Goal: Information Seeking & Learning: Learn about a topic

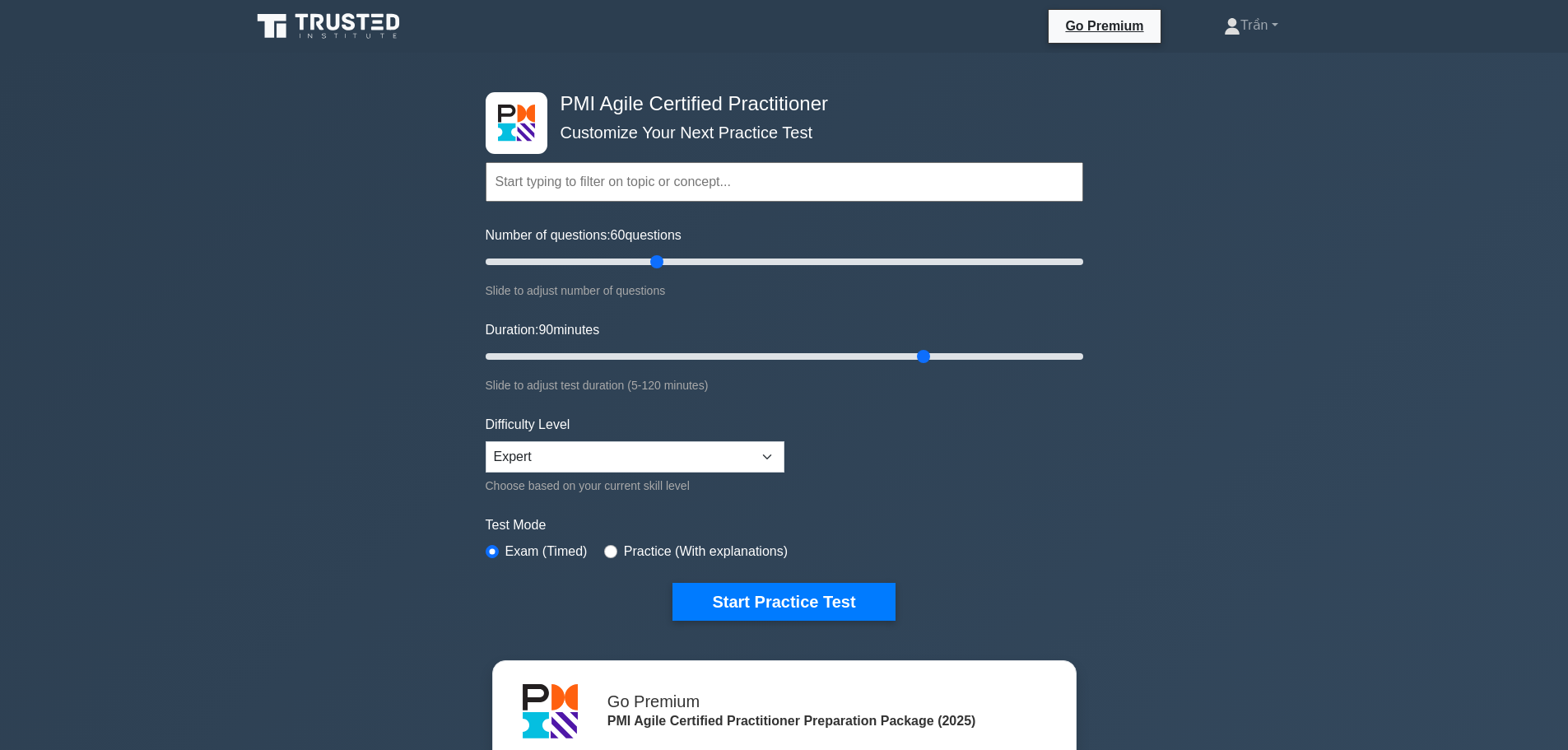
select select "expert"
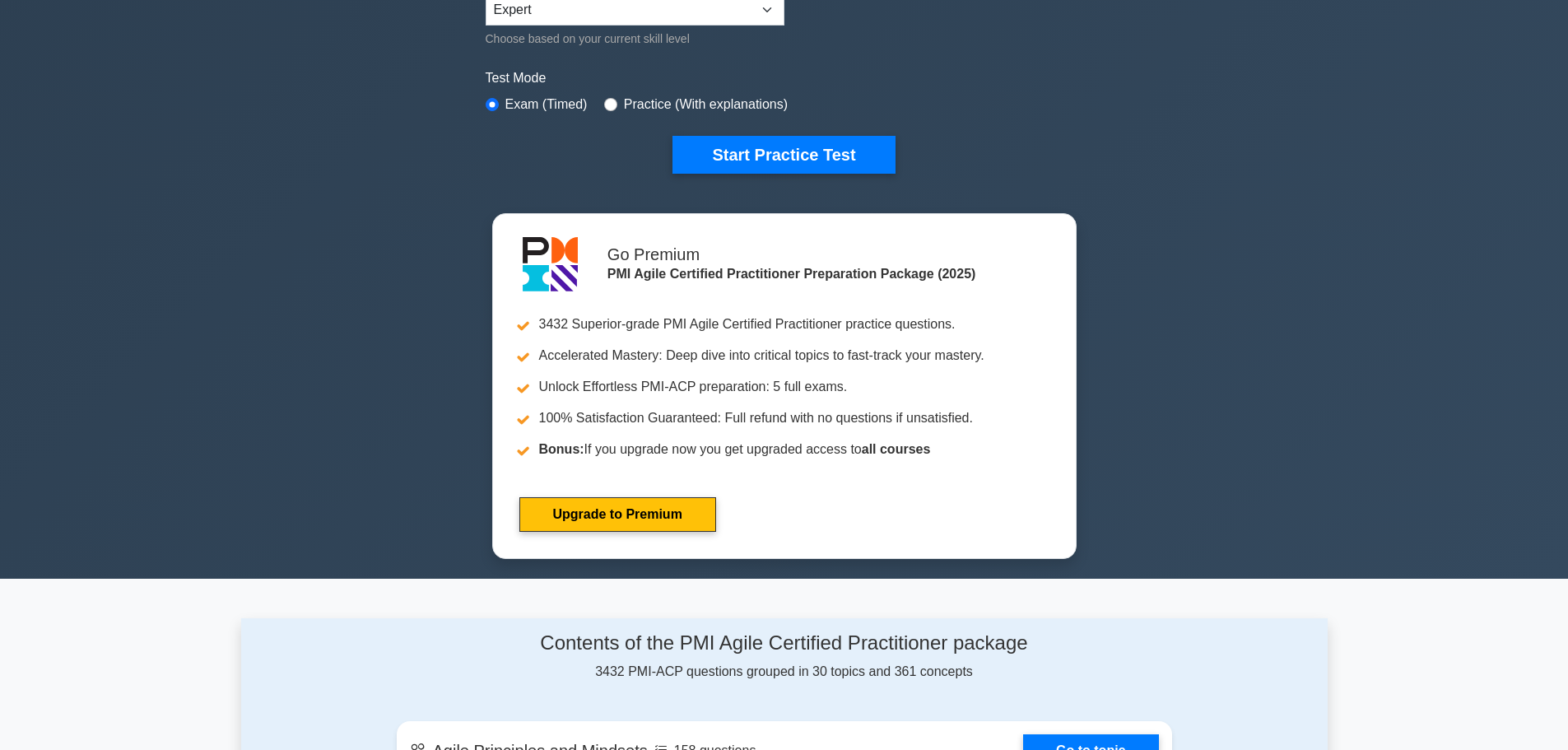
scroll to position [905, 0]
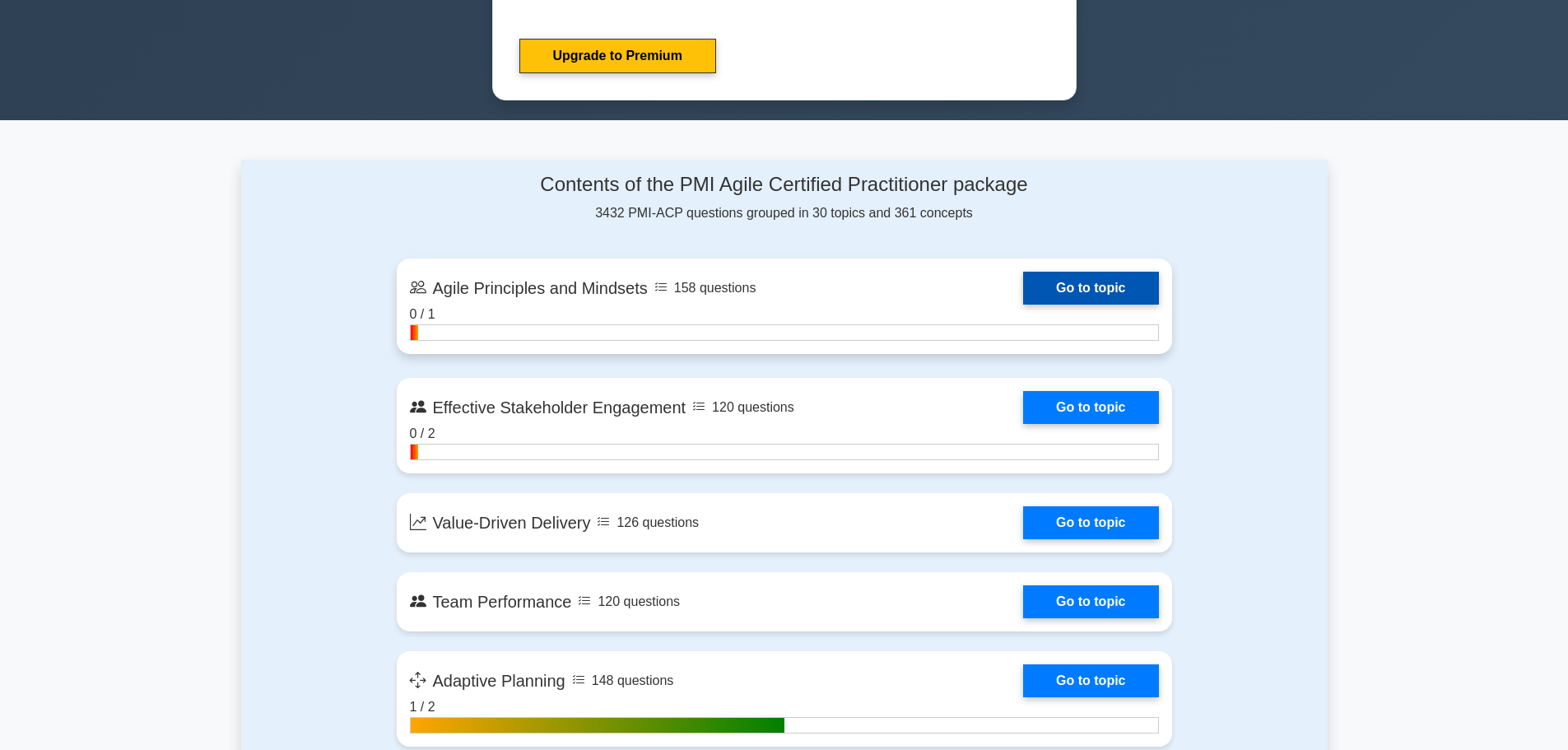
click at [1084, 283] on link "Go to topic" at bounding box center [1090, 288] width 135 height 33
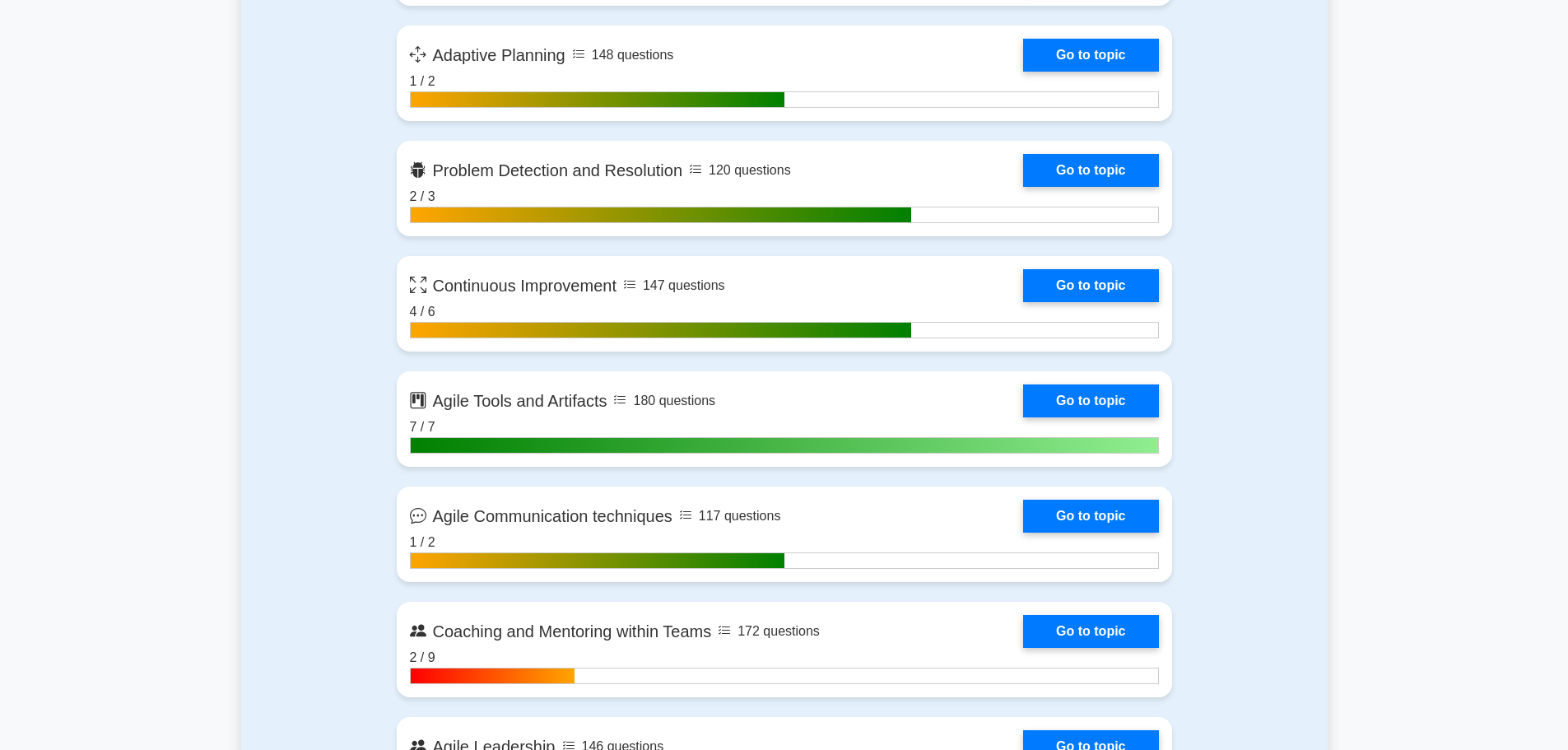
scroll to position [1564, 0]
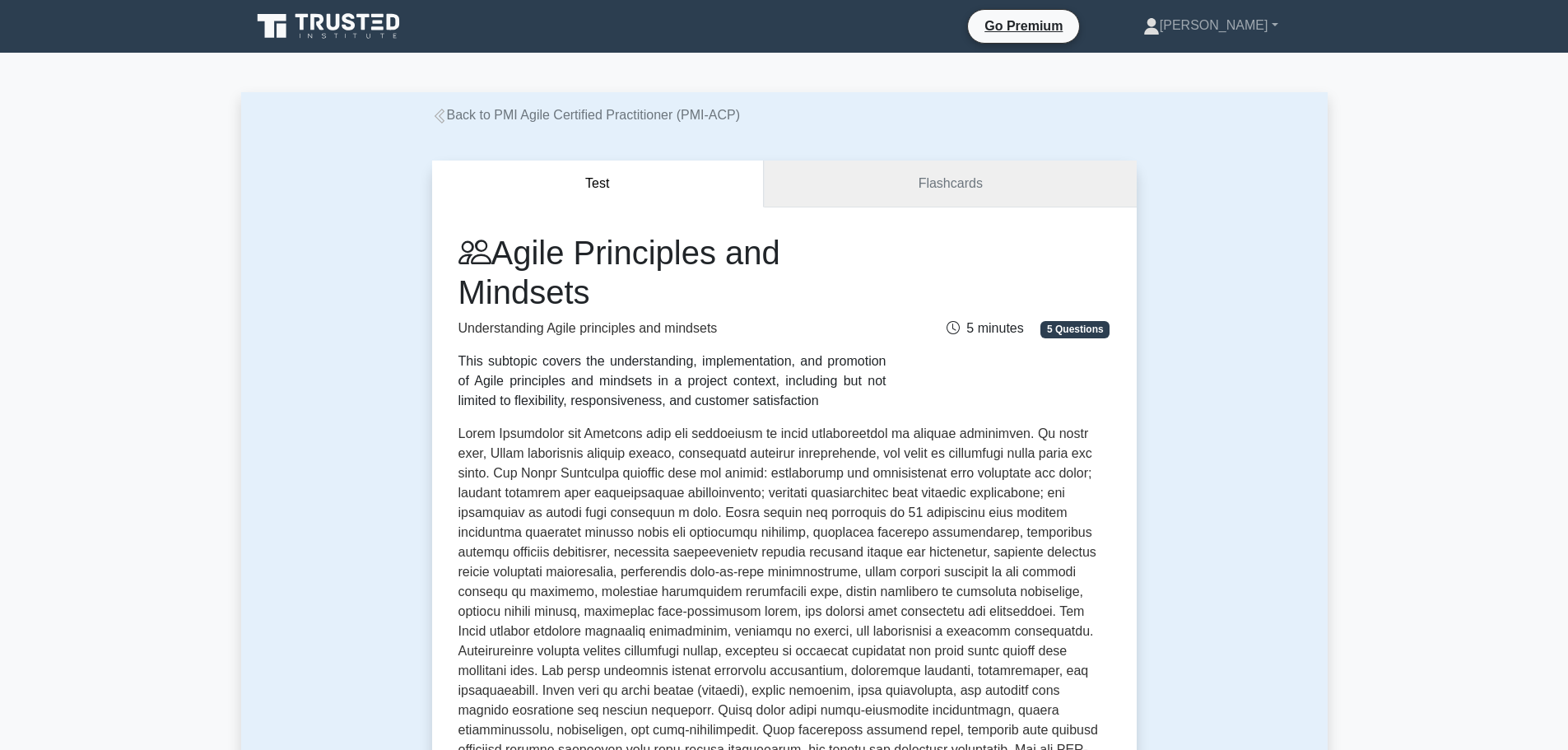
click at [940, 180] on link "Flashcards" at bounding box center [950, 183] width 372 height 47
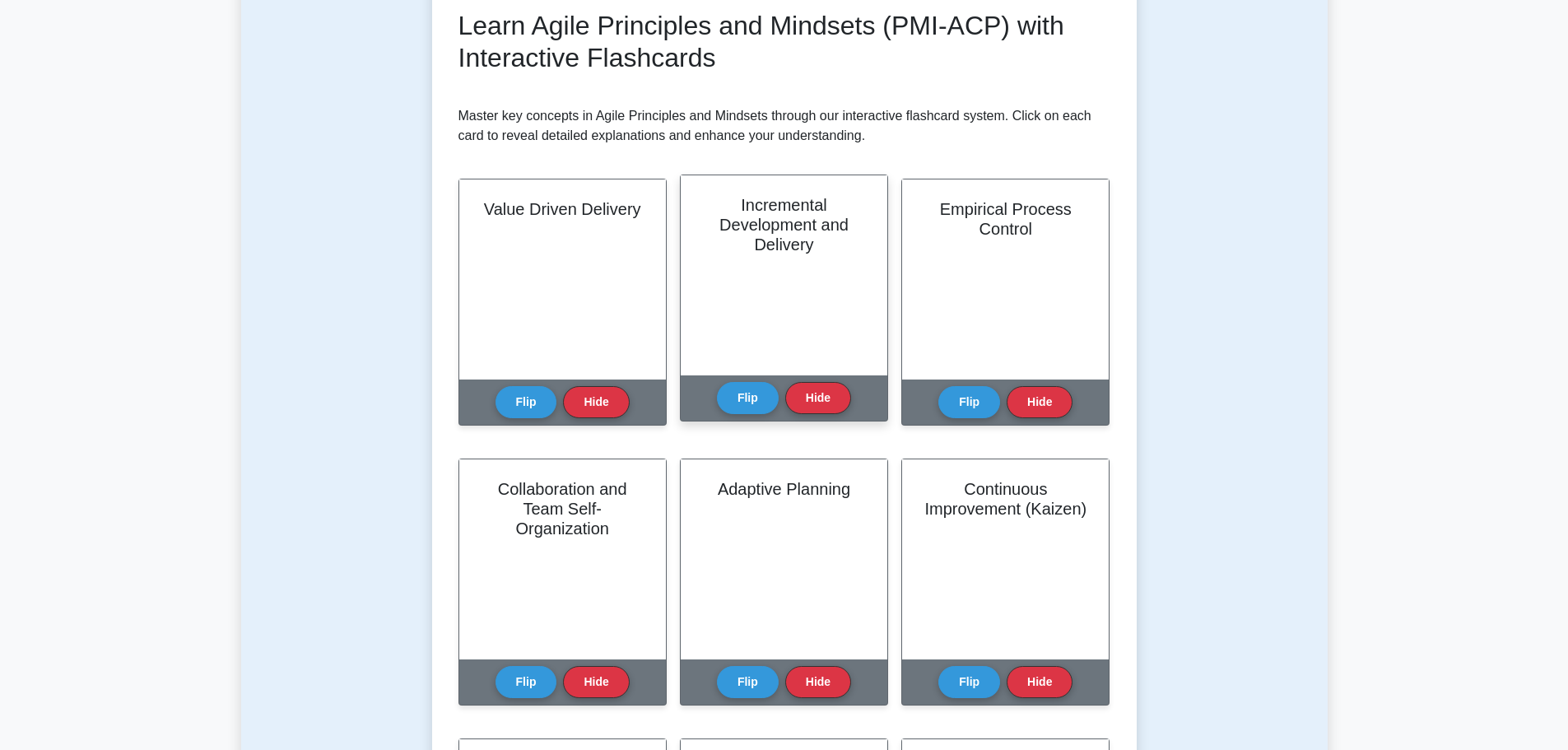
scroll to position [247, 0]
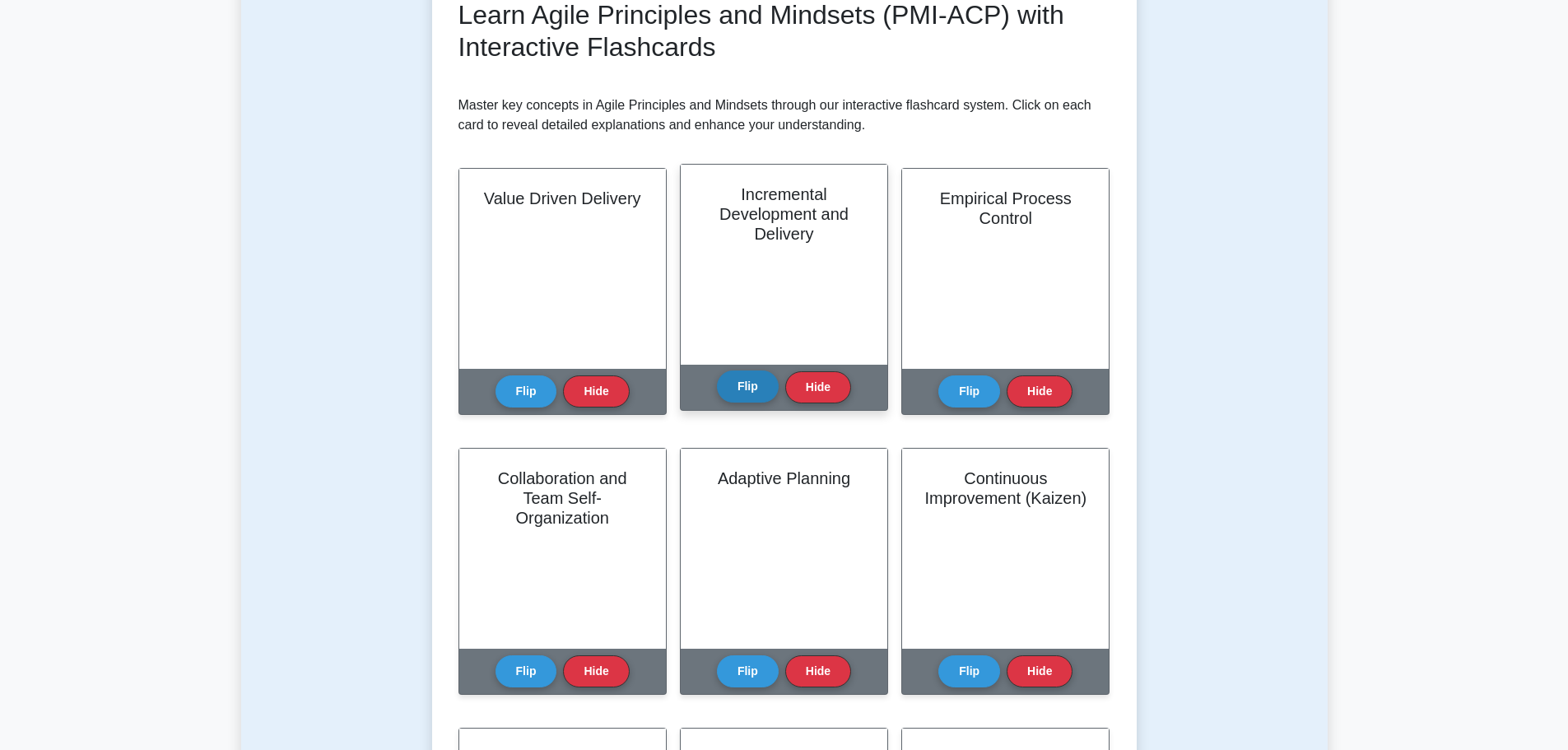
click at [751, 377] on button "Flip" at bounding box center [748, 386] width 61 height 32
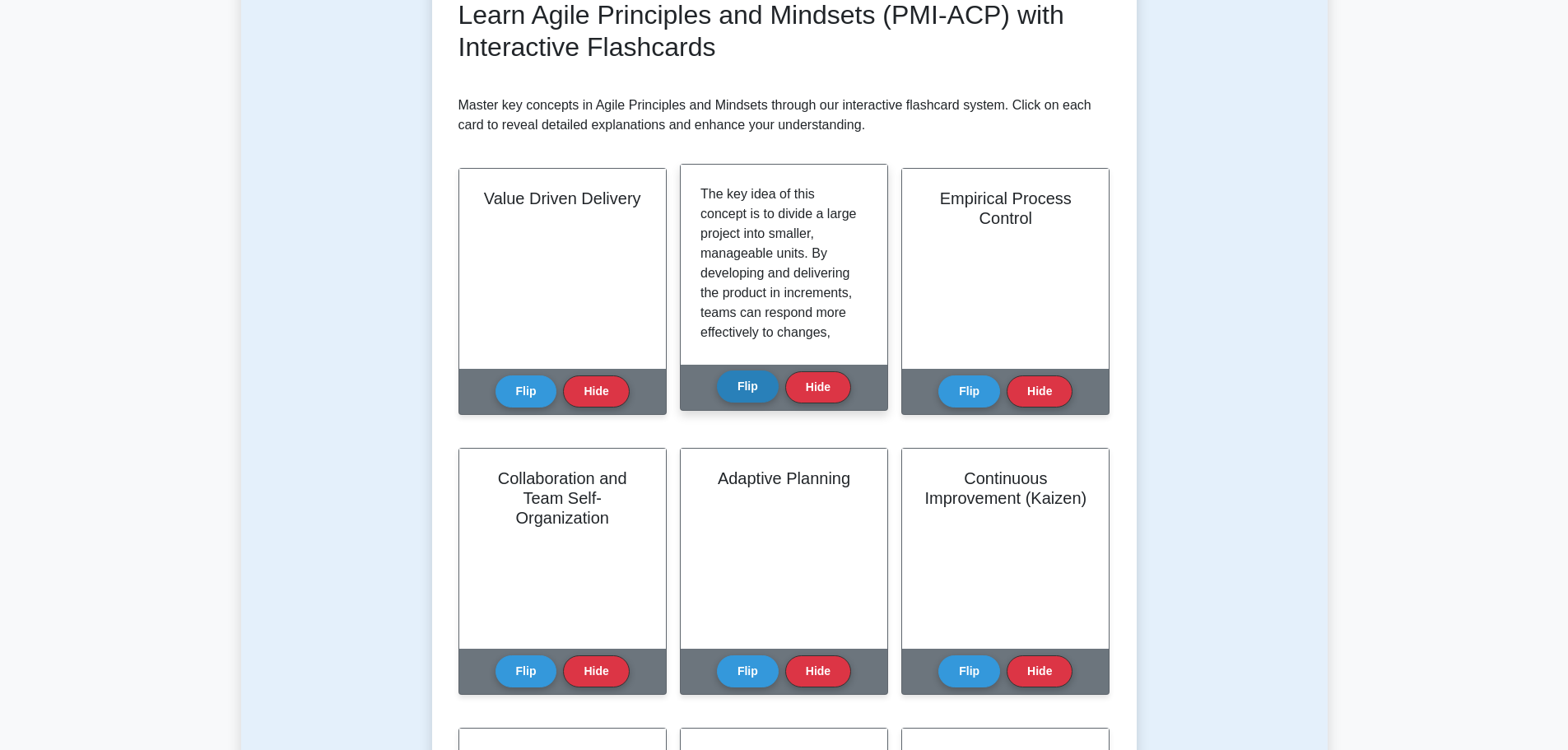
click at [751, 378] on button "Flip" at bounding box center [748, 386] width 61 height 32
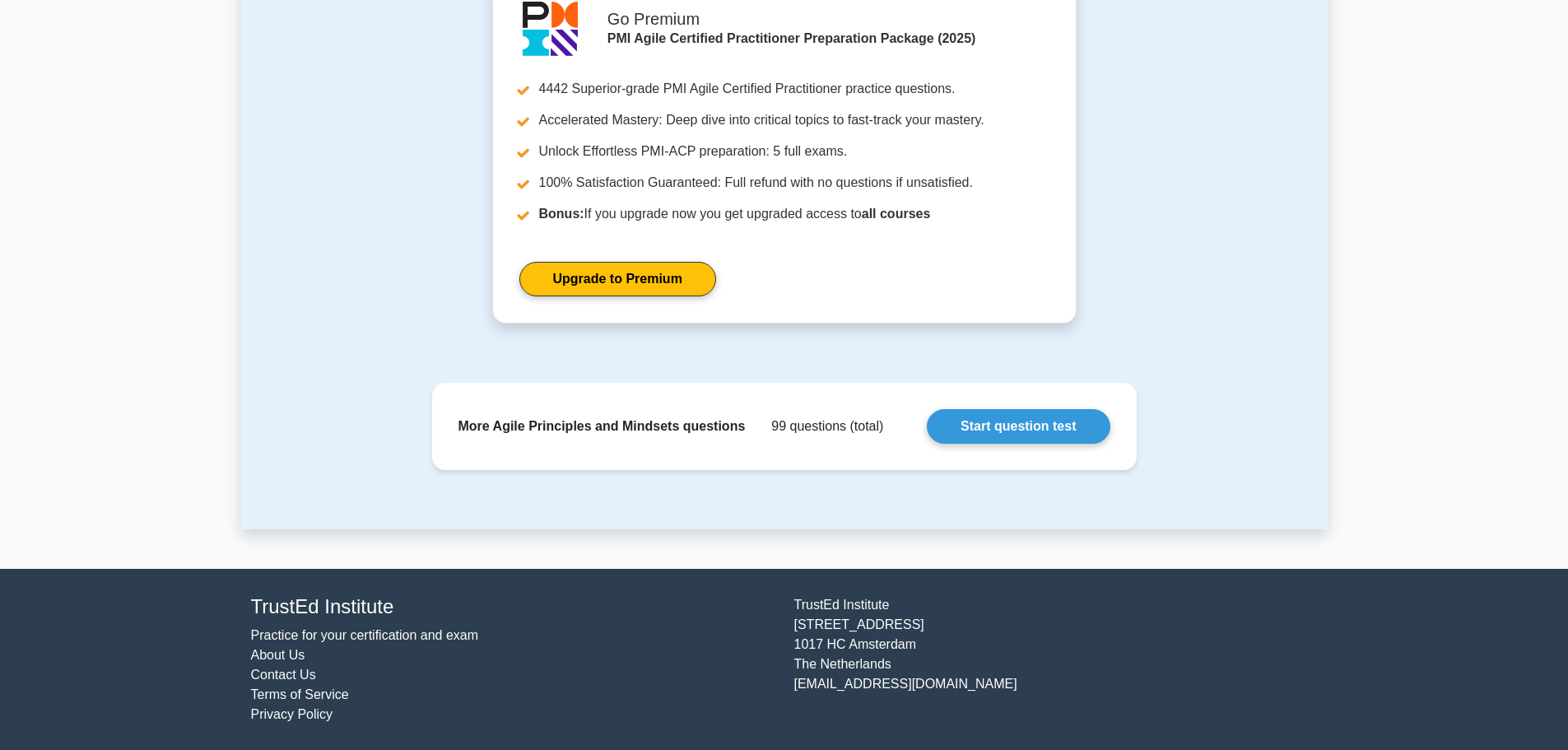
scroll to position [1908, 0]
